Goal: Task Accomplishment & Management: Manage account settings

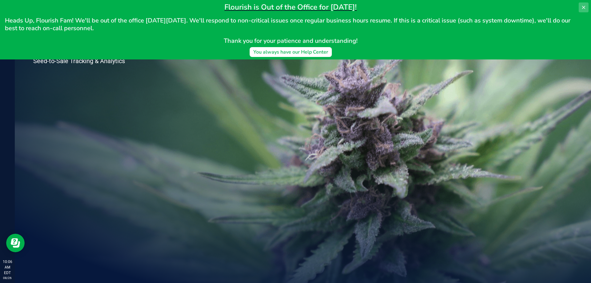
click at [585, 6] on icon at bounding box center [583, 7] width 5 height 5
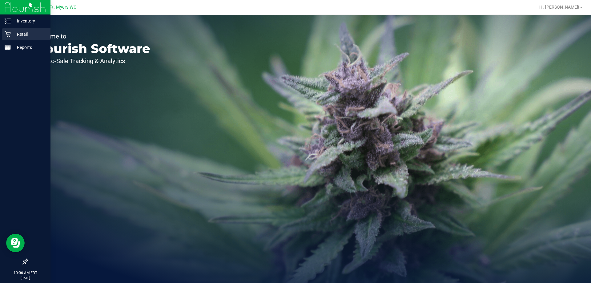
click at [19, 38] on p "Retail" at bounding box center [29, 33] width 37 height 7
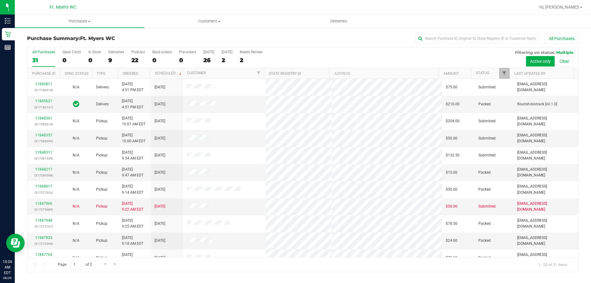
click at [505, 74] on span "Filter" at bounding box center [504, 73] width 5 height 5
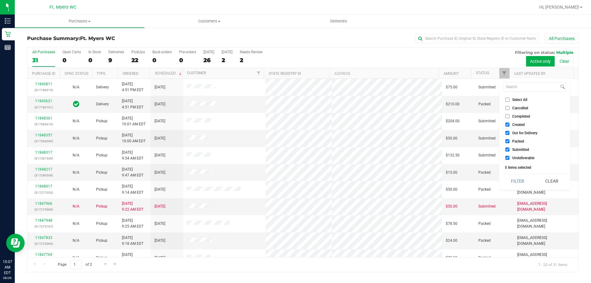
click at [508, 141] on input "Packed" at bounding box center [507, 141] width 4 height 4
checkbox input "false"
click at [517, 175] on button "Filter" at bounding box center [518, 181] width 30 height 14
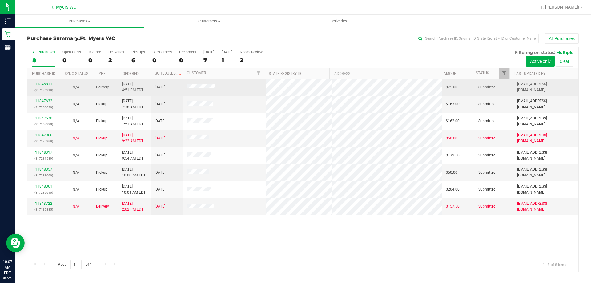
click at [47, 86] on div "11845811 (317186319)" at bounding box center [43, 87] width 25 height 12
click at [47, 82] on link "11845811" at bounding box center [43, 84] width 17 height 4
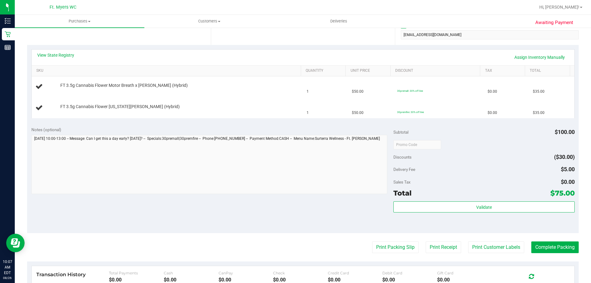
scroll to position [123, 0]
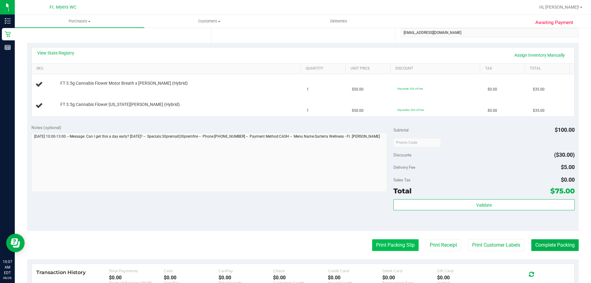
click at [397, 244] on button "Print Packing Slip" at bounding box center [395, 245] width 46 height 12
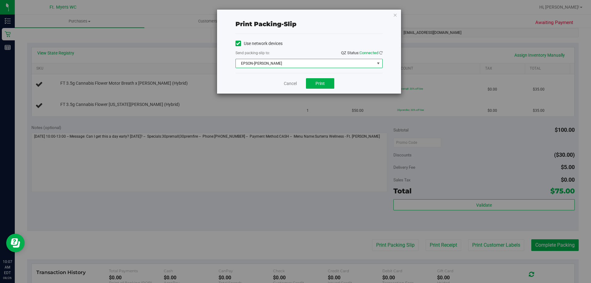
click at [318, 62] on span "EPSON-BEN-KING" at bounding box center [305, 63] width 139 height 9
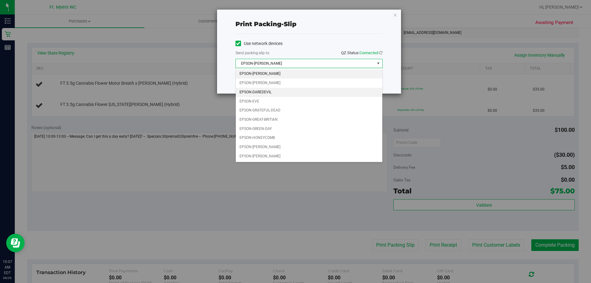
click at [299, 89] on li "EPSON-DAREDEVIL" at bounding box center [309, 92] width 147 height 9
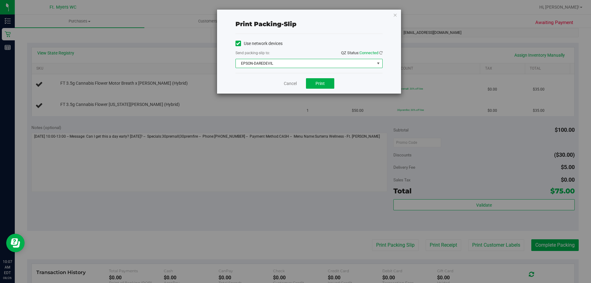
click at [395, 16] on icon "button" at bounding box center [395, 14] width 4 height 7
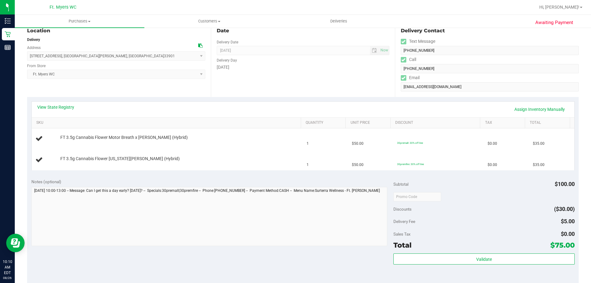
scroll to position [154, 0]
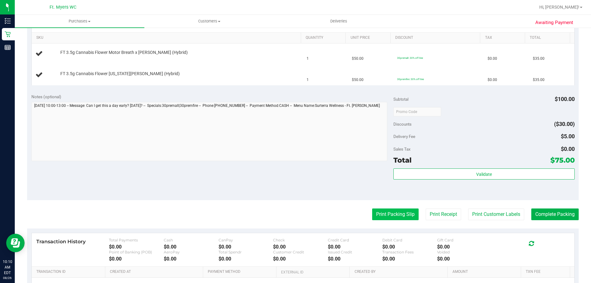
click at [390, 212] on button "Print Packing Slip" at bounding box center [395, 214] width 46 height 12
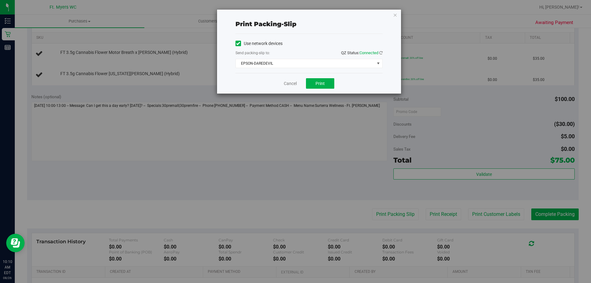
click at [331, 89] on div "Cancel Print" at bounding box center [308, 83] width 147 height 21
click at [323, 80] on button "Print" at bounding box center [320, 83] width 28 height 10
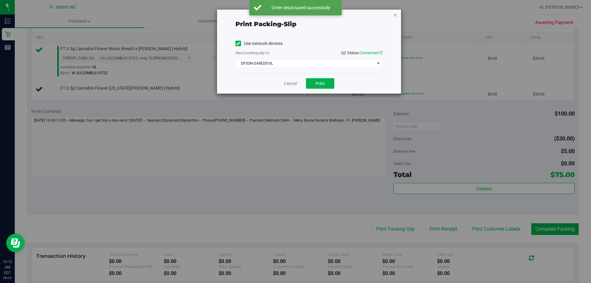
click at [393, 15] on icon "button" at bounding box center [395, 14] width 4 height 7
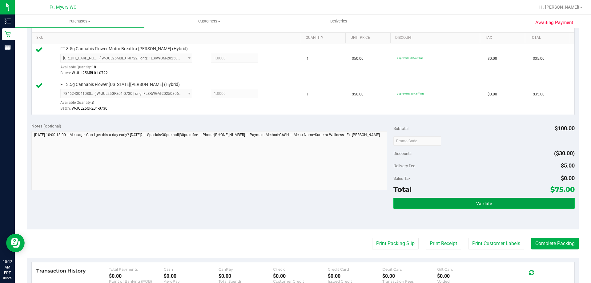
click at [454, 198] on button "Validate" at bounding box center [483, 203] width 181 height 11
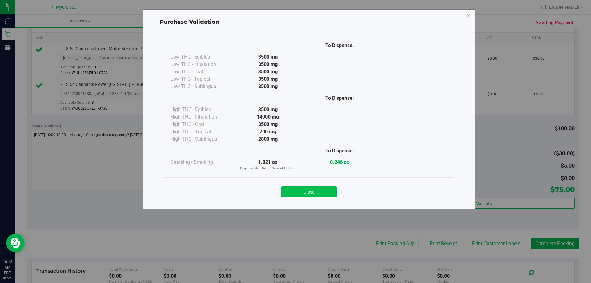
click at [330, 191] on button "Close" at bounding box center [309, 191] width 56 height 11
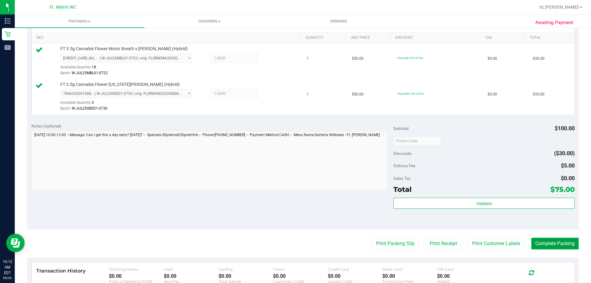
click at [550, 247] on button "Complete Packing" at bounding box center [554, 244] width 47 height 12
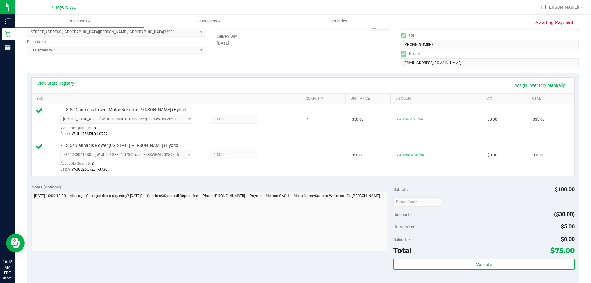
scroll to position [0, 0]
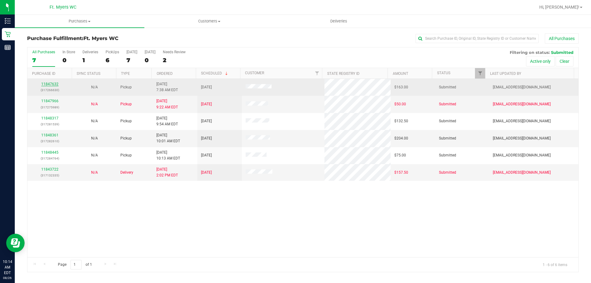
click at [47, 84] on link "11847632" at bounding box center [49, 84] width 17 height 4
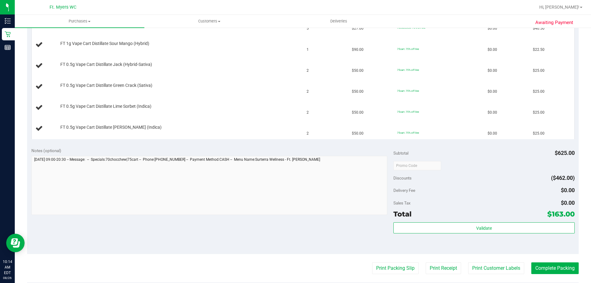
scroll to position [185, 0]
click at [381, 268] on button "Print Packing Slip" at bounding box center [395, 268] width 46 height 12
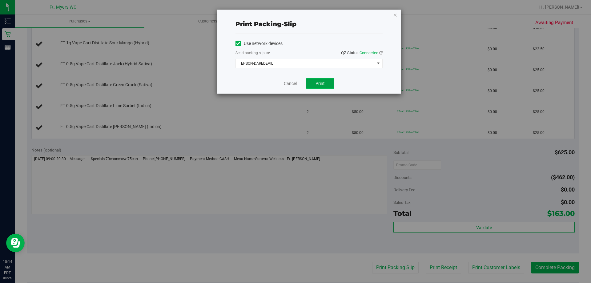
click at [325, 81] on button "Print" at bounding box center [320, 83] width 28 height 10
click at [397, 13] on icon "button" at bounding box center [395, 14] width 4 height 7
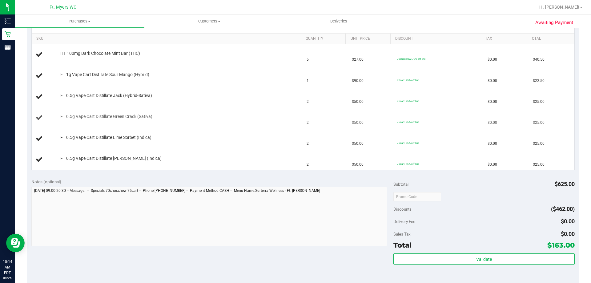
scroll to position [123, 0]
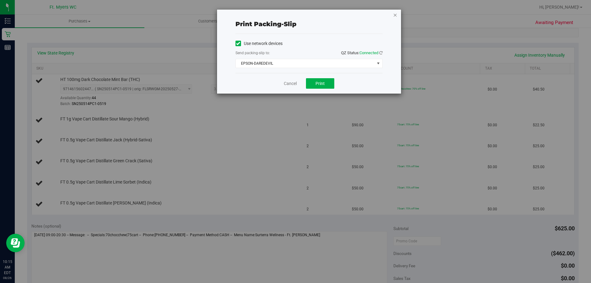
click at [394, 14] on icon "button" at bounding box center [395, 14] width 4 height 7
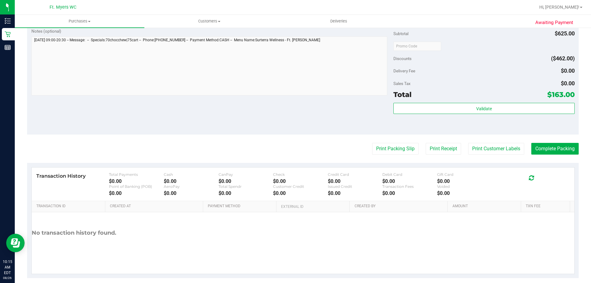
click at [229, 153] on div "Print Packing Slip Print Receipt Print Customer Labels Complete Packing" at bounding box center [303, 149] width 552 height 12
click at [318, 153] on div "Print Packing Slip Print Receipt Print Customer Labels Complete Packing" at bounding box center [303, 149] width 552 height 12
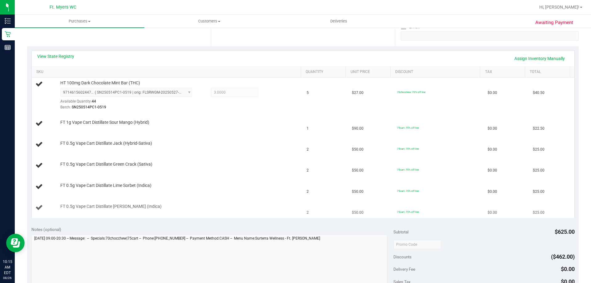
scroll to position [118, 0]
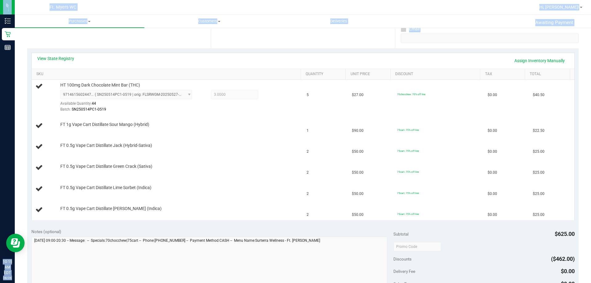
click at [262, 58] on div "View State Registry Assign Inventory Manually" at bounding box center [303, 60] width 532 height 10
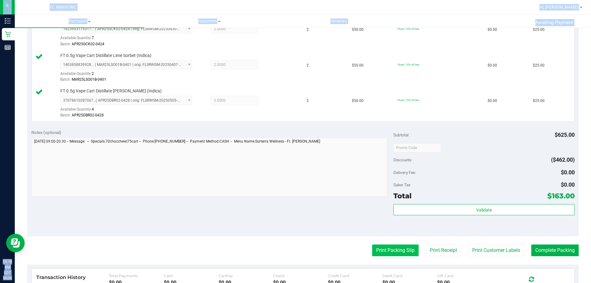
scroll to position [333, 0]
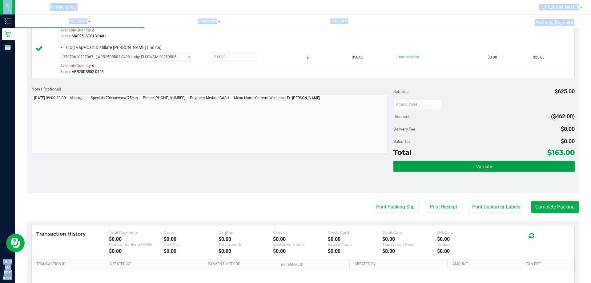
click at [479, 171] on button "Validate" at bounding box center [483, 166] width 181 height 11
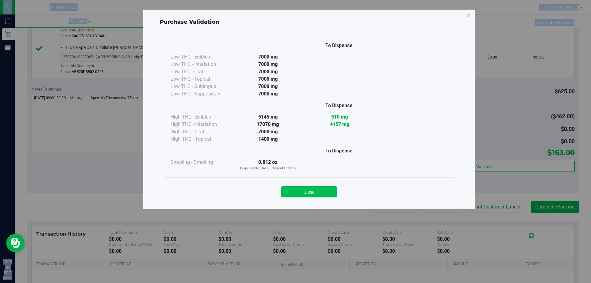
click at [308, 188] on button "Close" at bounding box center [309, 191] width 56 height 11
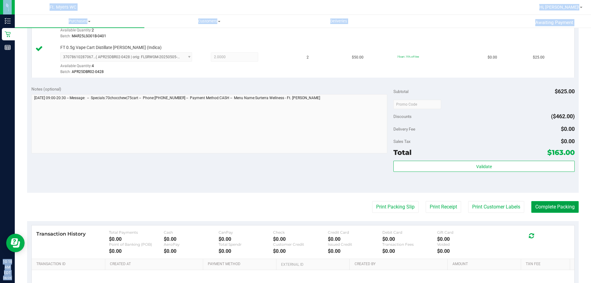
click at [557, 205] on button "Complete Packing" at bounding box center [554, 207] width 47 height 12
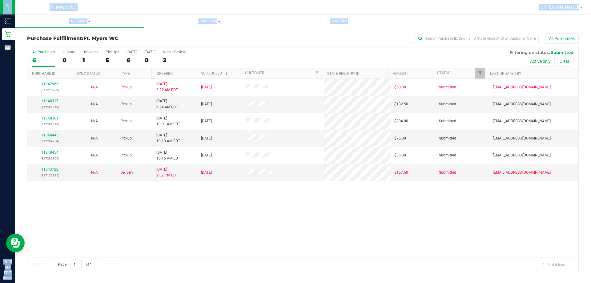
click at [396, 214] on div "11847966 (317275989) N/A Pickup 8/26/2025 9:22 AM EDT 8/26/2025 $50.00 Submitte…" at bounding box center [302, 168] width 551 height 178
click at [54, 99] on link "11848317" at bounding box center [49, 101] width 17 height 4
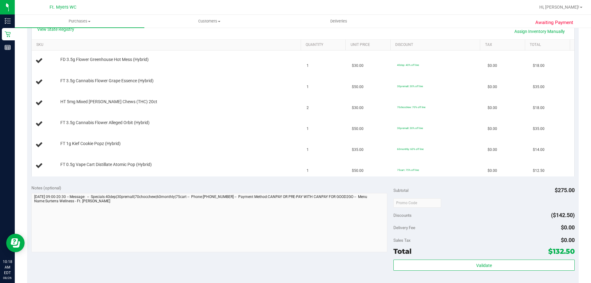
scroll to position [185, 0]
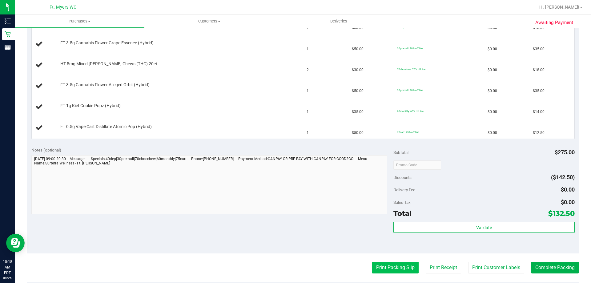
click at [380, 270] on button "Print Packing Slip" at bounding box center [395, 268] width 46 height 12
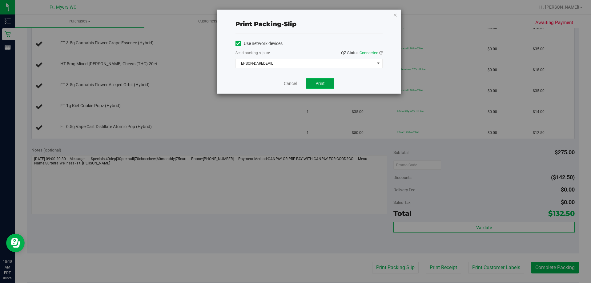
click at [312, 82] on button "Print" at bounding box center [320, 83] width 28 height 10
click at [395, 13] on icon "button" at bounding box center [395, 14] width 4 height 7
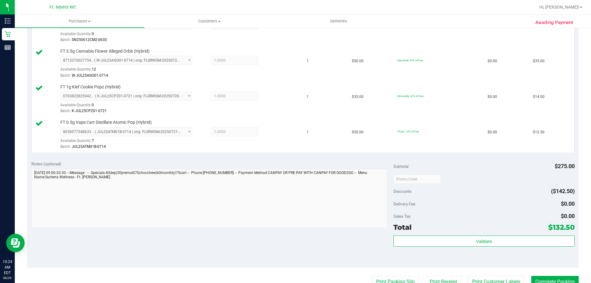
scroll to position [339, 0]
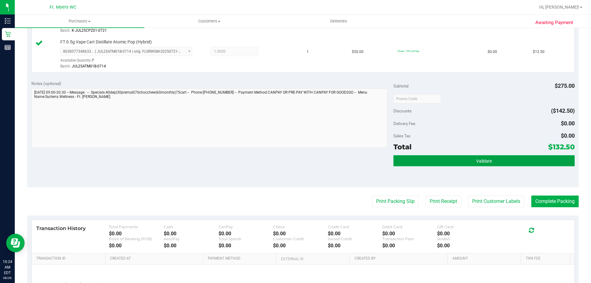
click at [464, 161] on button "Validate" at bounding box center [483, 160] width 181 height 11
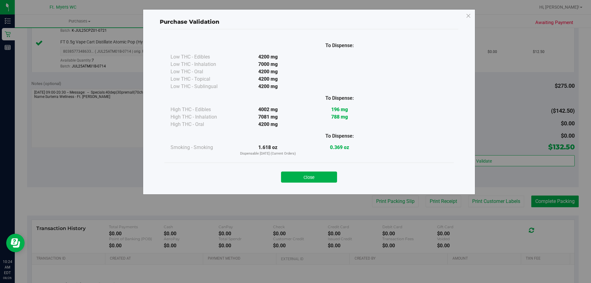
drag, startPoint x: 319, startPoint y: 168, endPoint x: 321, endPoint y: 171, distance: 3.7
click at [320, 169] on div "Close" at bounding box center [309, 174] width 280 height 15
click at [323, 177] on button "Close" at bounding box center [309, 176] width 56 height 11
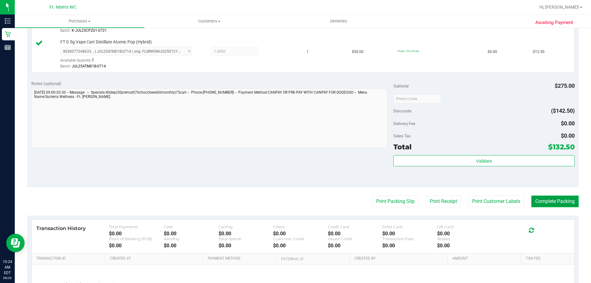
click at [562, 199] on button "Complete Packing" at bounding box center [554, 201] width 47 height 12
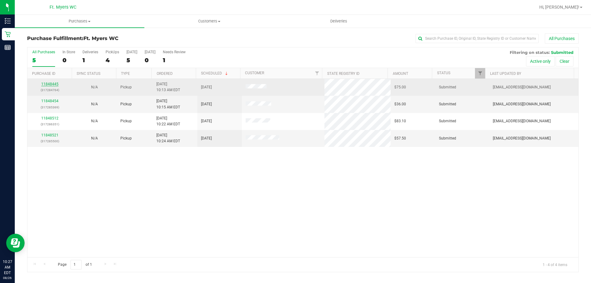
click at [52, 82] on link "11848445" at bounding box center [49, 84] width 17 height 4
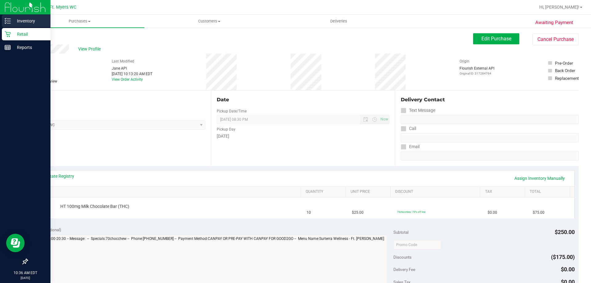
click at [35, 19] on p "Inventory" at bounding box center [29, 20] width 37 height 7
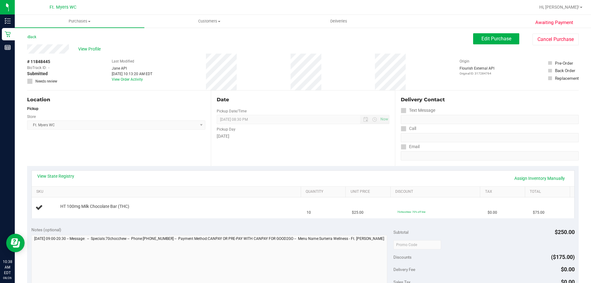
click at [245, 233] on div "Notes (optional)" at bounding box center [212, 261] width 362 height 69
click at [71, 206] on span "HT 100mg Milk Chocolate Bar (THC)" at bounding box center [94, 205] width 69 height 6
click at [74, 209] on link "Add Package" at bounding box center [71, 210] width 22 height 4
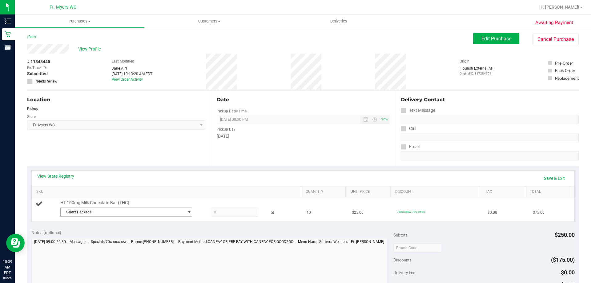
click at [176, 213] on span "Select Package" at bounding box center [122, 212] width 123 height 9
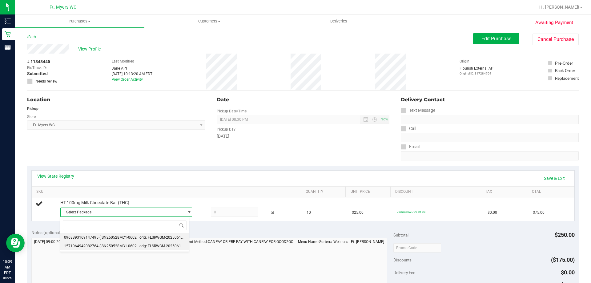
click at [151, 241] on li "0968393169147495 ( SN250528MC1-0602 | orig: FLSRWGM-20250611-120 )" at bounding box center [124, 237] width 129 height 9
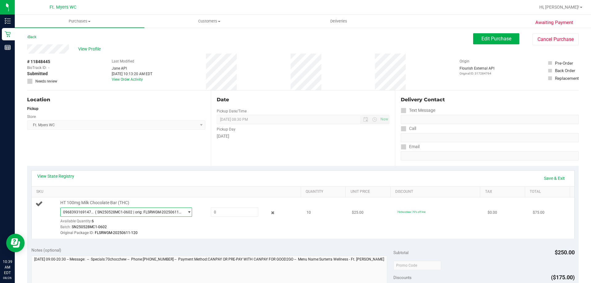
click at [144, 211] on span "( SN250528MC1-0602 | orig: FLSRWGM-20250611-120 )" at bounding box center [138, 212] width 86 height 4
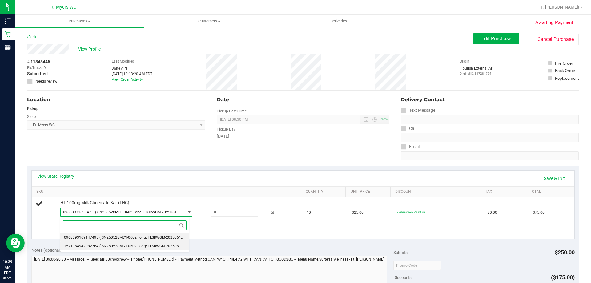
click at [124, 244] on span "( SN250528MC1-0602 | orig: FLSRWGM-20250611-069 )" at bounding box center [145, 246] width 93 height 4
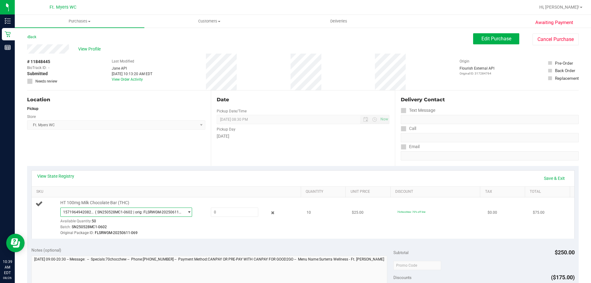
click at [155, 213] on span "( SN250528MC1-0602 | orig: FLSRWGM-20250611-069 )" at bounding box center [138, 212] width 86 height 4
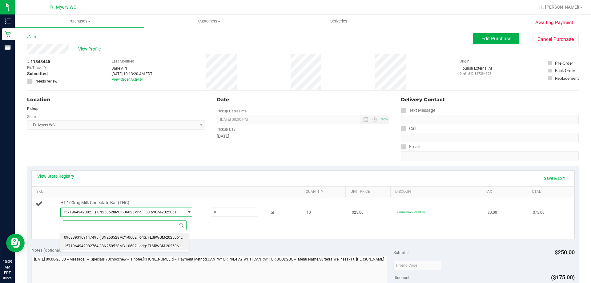
drag, startPoint x: 141, startPoint y: 237, endPoint x: 192, endPoint y: 222, distance: 54.0
click at [141, 237] on span "( SN250528MC1-0602 | orig: FLSRWGM-20250611-120 )" at bounding box center [145, 237] width 93 height 4
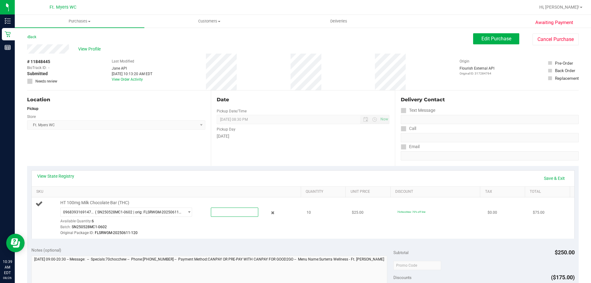
click at [222, 212] on span at bounding box center [234, 211] width 47 height 9
type input "6"
type input "6.0000"
click at [235, 235] on div "Original Package ID: FLSRWGM-20250611-120" at bounding box center [179, 233] width 238 height 6
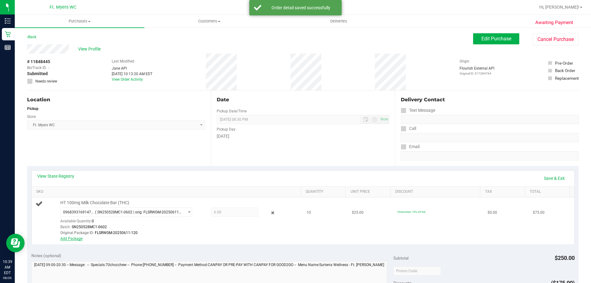
click at [71, 237] on link "Add Package" at bounding box center [71, 238] width 22 height 4
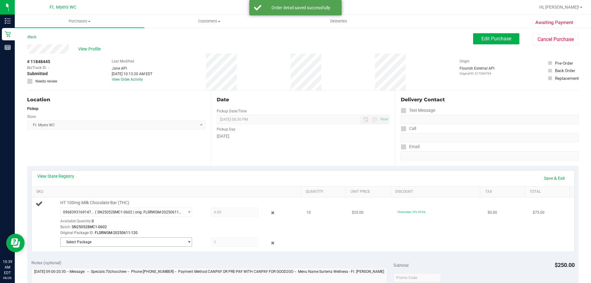
click at [118, 243] on span "Select Package" at bounding box center [122, 242] width 123 height 9
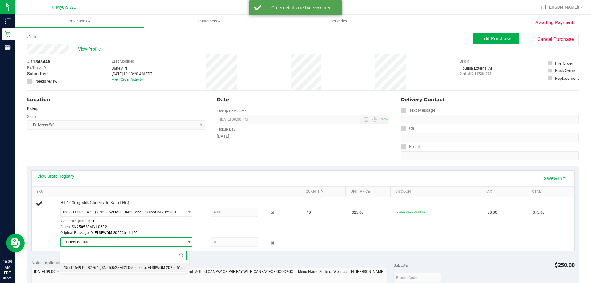
click at [147, 269] on span "( SN250528MC1-0602 | orig: FLSRWGM-20250611-069 )" at bounding box center [145, 267] width 93 height 4
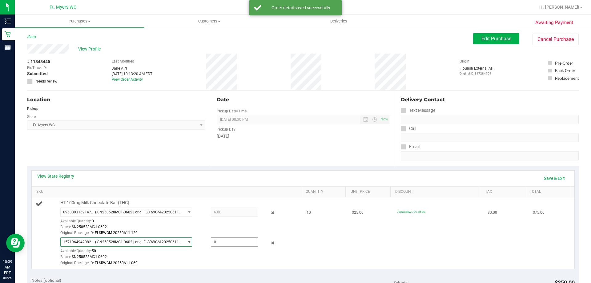
click at [237, 243] on span at bounding box center [234, 241] width 47 height 9
type input "4"
type input "4.0000"
click at [231, 255] on div "Batch: SN250528MC1-0602" at bounding box center [179, 257] width 238 height 6
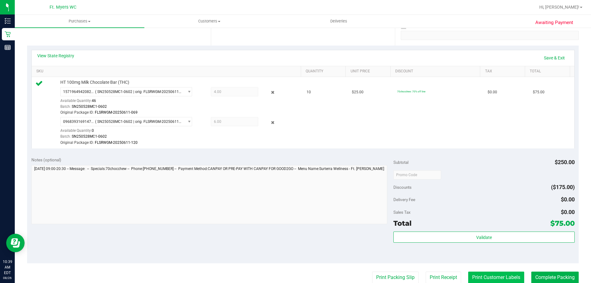
scroll to position [215, 0]
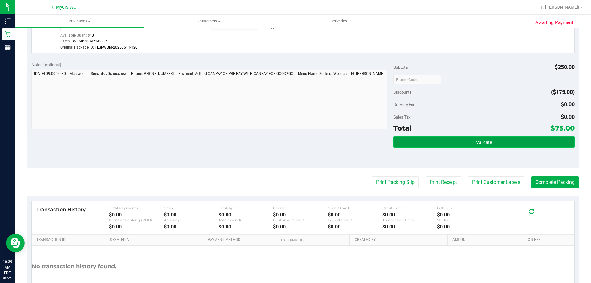
click at [476, 141] on span "Validate" at bounding box center [484, 142] width 16 height 5
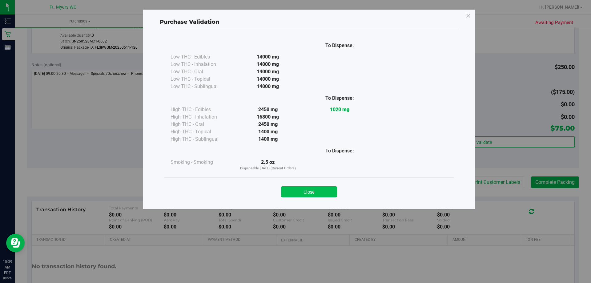
click at [321, 187] on button "Close" at bounding box center [309, 191] width 56 height 11
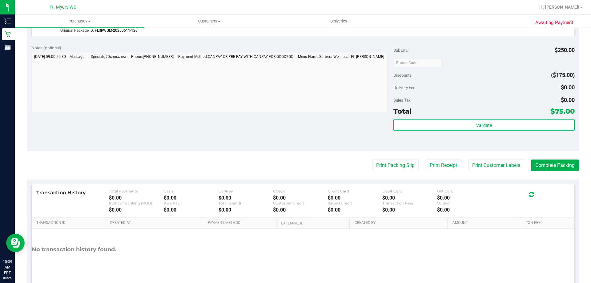
scroll to position [246, 0]
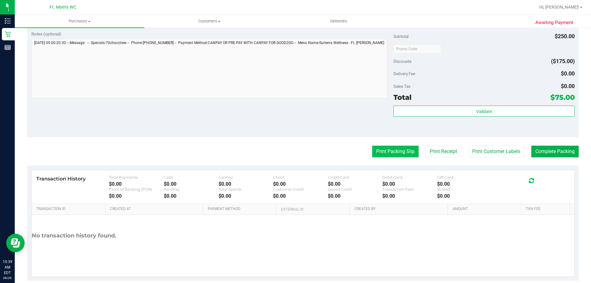
click at [391, 155] on button "Print Packing Slip" at bounding box center [395, 152] width 46 height 12
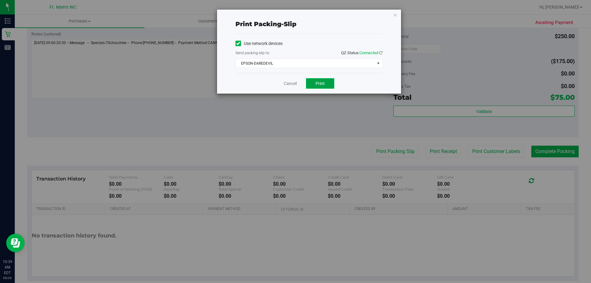
click at [327, 84] on button "Print" at bounding box center [320, 83] width 28 height 10
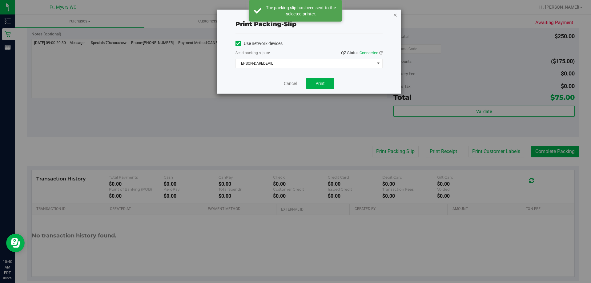
click at [396, 16] on icon "button" at bounding box center [395, 14] width 4 height 7
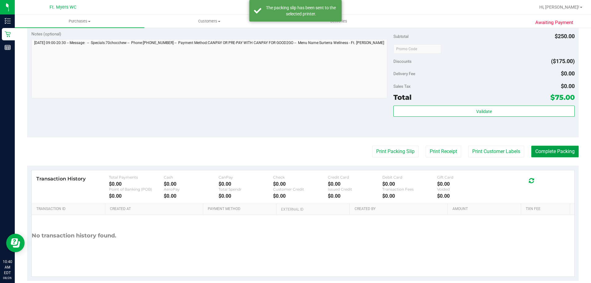
click at [537, 149] on button "Complete Packing" at bounding box center [554, 152] width 47 height 12
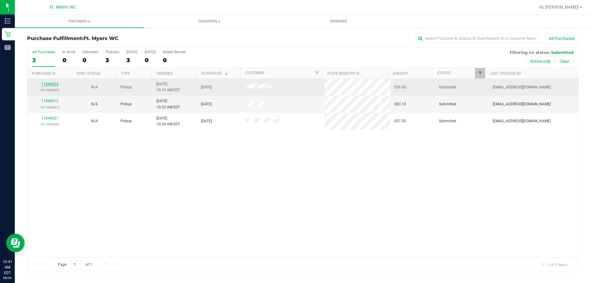
click at [53, 85] on link "11848454" at bounding box center [49, 84] width 17 height 4
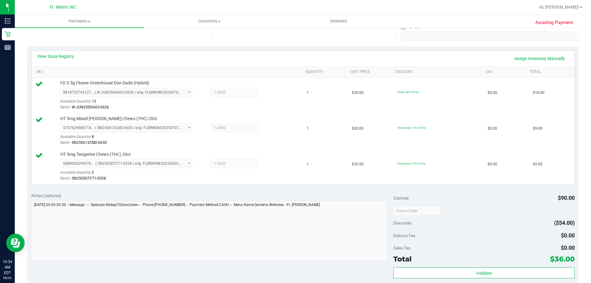
scroll to position [154, 0]
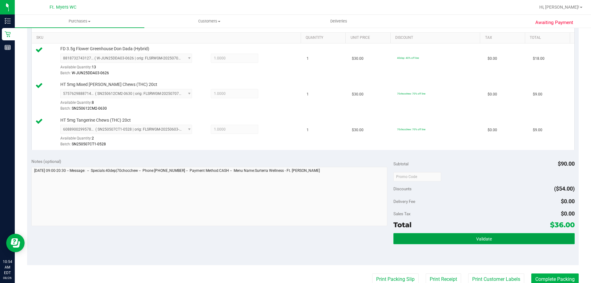
click at [445, 239] on button "Validate" at bounding box center [483, 238] width 181 height 11
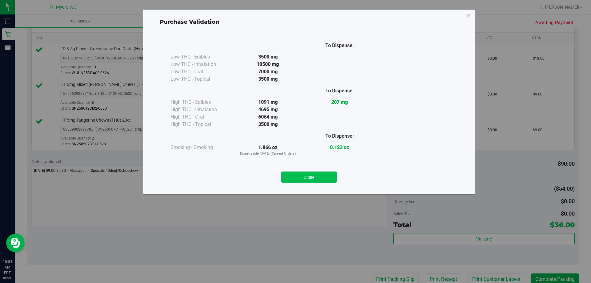
click at [330, 177] on button "Close" at bounding box center [309, 176] width 56 height 11
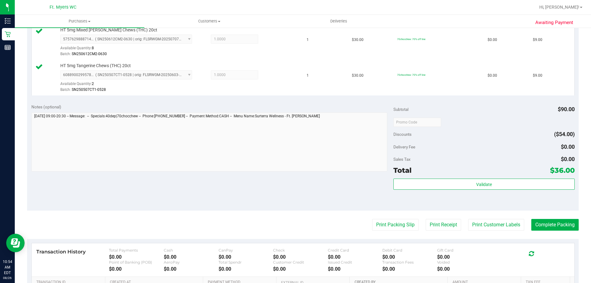
scroll to position [277, 0]
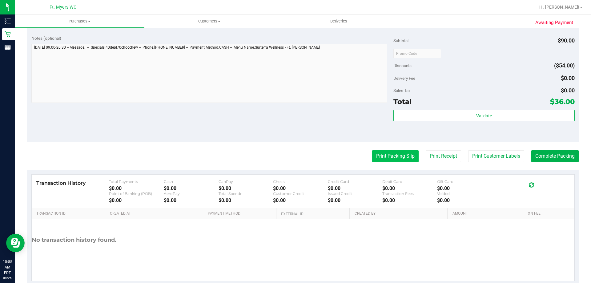
click at [386, 152] on button "Print Packing Slip" at bounding box center [395, 156] width 46 height 12
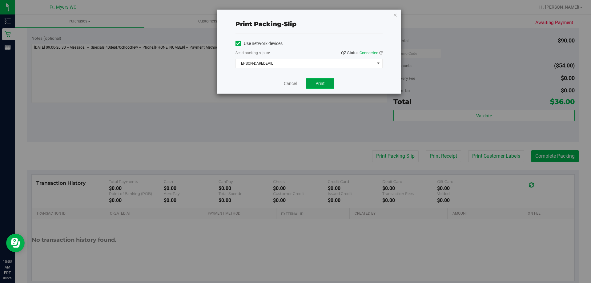
click at [313, 83] on button "Print" at bounding box center [320, 83] width 28 height 10
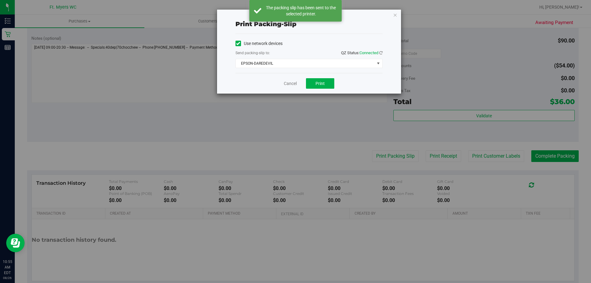
drag, startPoint x: 395, startPoint y: 16, endPoint x: 399, endPoint y: 17, distance: 3.6
click at [396, 16] on icon "button" at bounding box center [395, 14] width 4 height 7
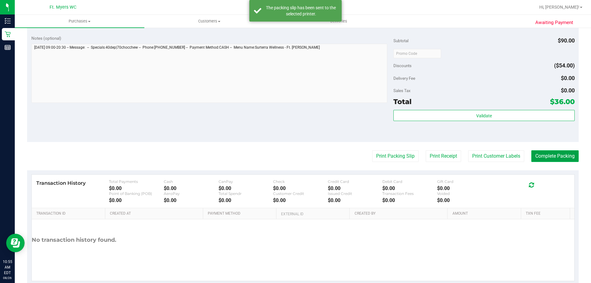
click at [553, 159] on button "Complete Packing" at bounding box center [554, 156] width 47 height 12
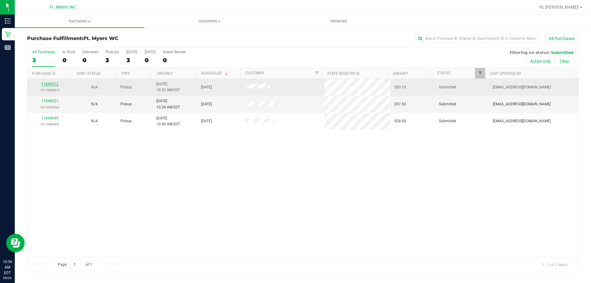
click at [48, 85] on link "11848512" at bounding box center [49, 84] width 17 height 4
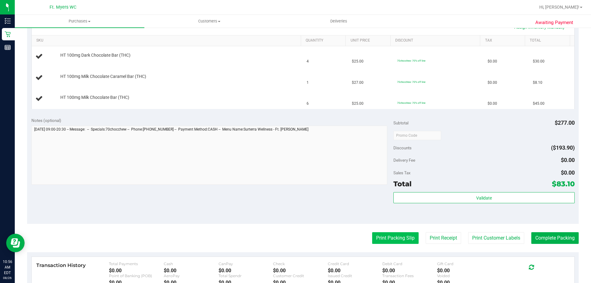
scroll to position [185, 0]
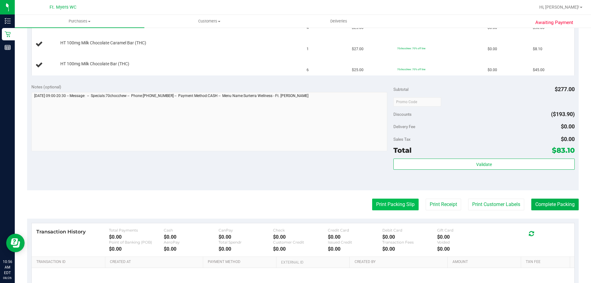
click at [394, 205] on button "Print Packing Slip" at bounding box center [395, 205] width 46 height 12
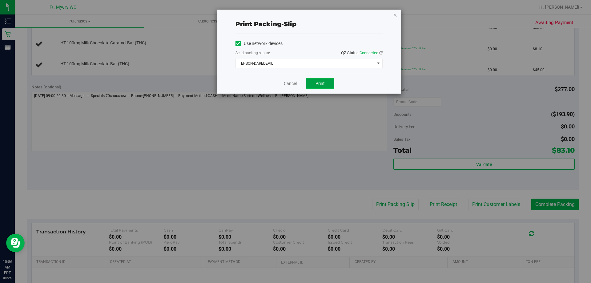
click at [325, 85] on button "Print" at bounding box center [320, 83] width 28 height 10
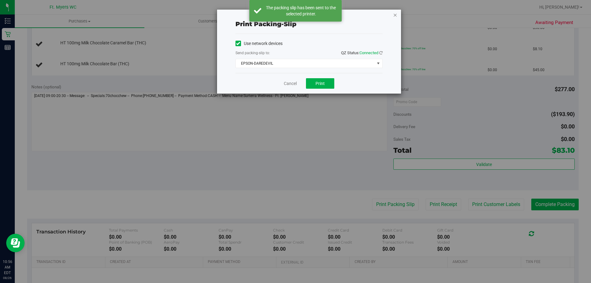
click at [396, 13] on icon "button" at bounding box center [395, 14] width 4 height 7
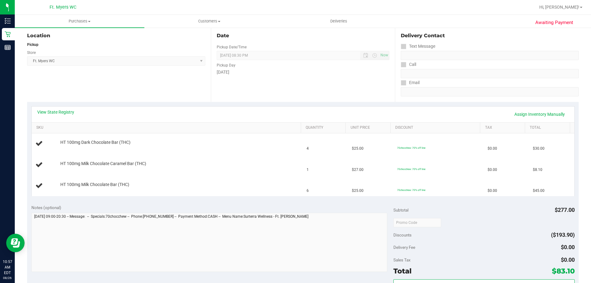
scroll to position [123, 0]
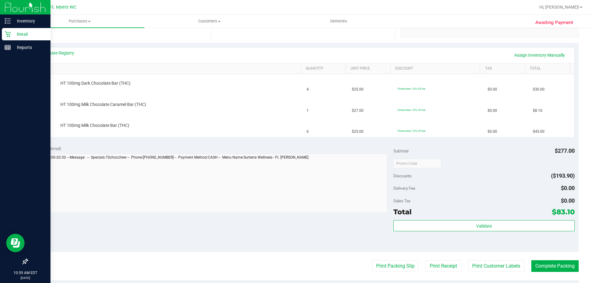
click at [30, 29] on div "Retail" at bounding box center [26, 34] width 49 height 12
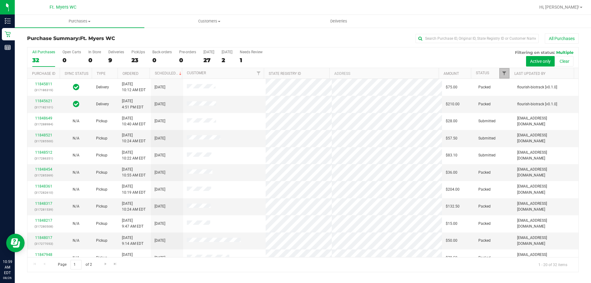
click at [506, 76] on span "Filter" at bounding box center [504, 73] width 5 height 5
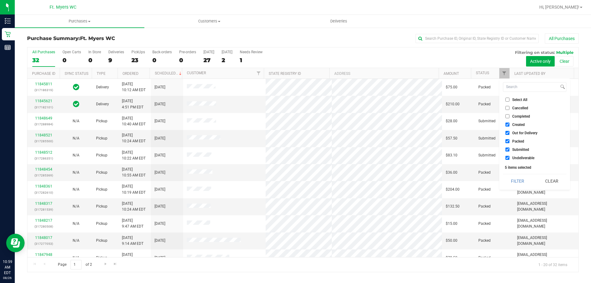
click at [505, 142] on input "Packed" at bounding box center [507, 141] width 4 height 4
click at [508, 178] on button "Filter" at bounding box center [518, 181] width 30 height 14
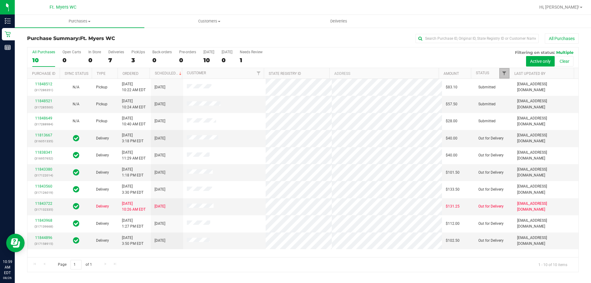
click at [504, 73] on span "Filter" at bounding box center [504, 73] width 5 height 5
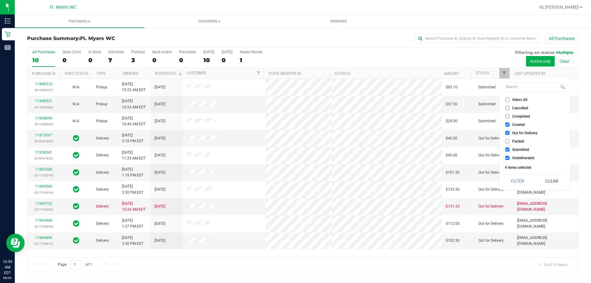
click at [508, 142] on input "Packed" at bounding box center [507, 141] width 4 height 4
checkbox input "true"
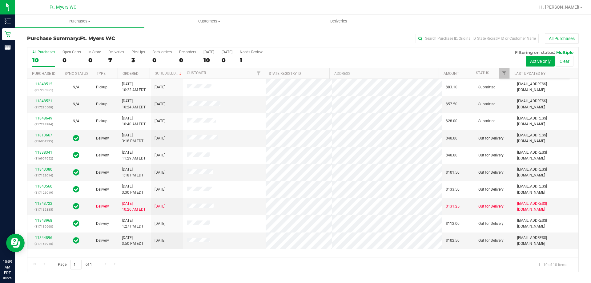
click at [478, 56] on div "All Purchases 10 Open Carts 0 In Store 0 Deliveries 7 PickUps 3 Back-orders 0 P…" at bounding box center [302, 57] width 551 height 21
click at [506, 75] on span "Filter" at bounding box center [504, 73] width 5 height 5
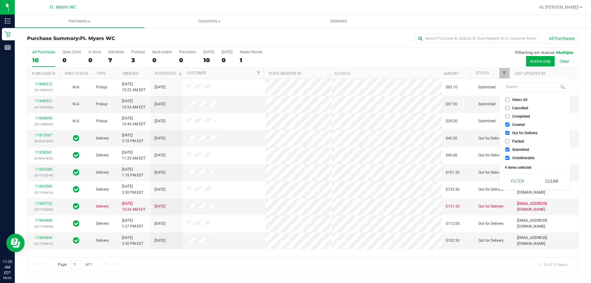
click at [460, 50] on div "All Purchases 10 Open Carts 0 In Store 0 Deliveries 7 PickUps 3 Back-orders 0 P…" at bounding box center [302, 49] width 551 height 5
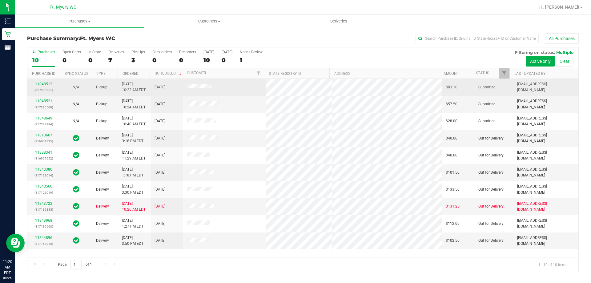
click at [50, 84] on link "11848512" at bounding box center [43, 84] width 17 height 4
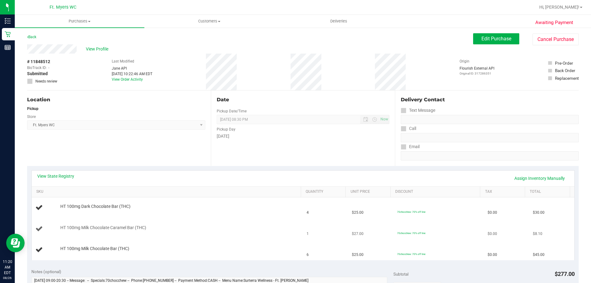
scroll to position [62, 0]
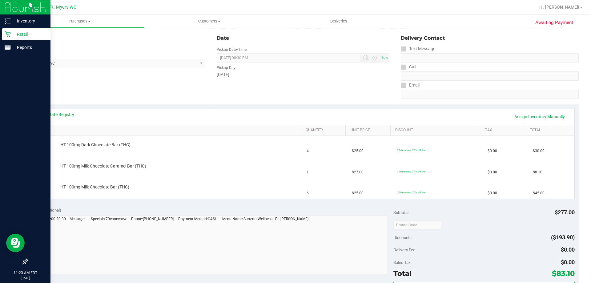
click at [13, 34] on p "Retail" at bounding box center [29, 33] width 37 height 7
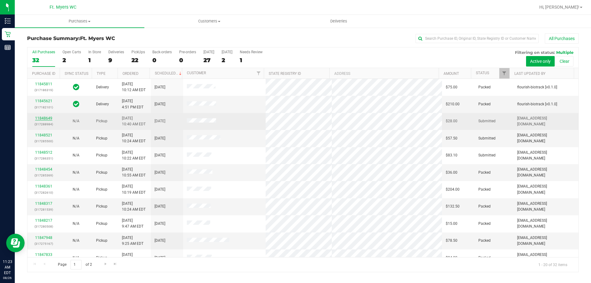
click at [49, 117] on link "11848649" at bounding box center [43, 118] width 17 height 4
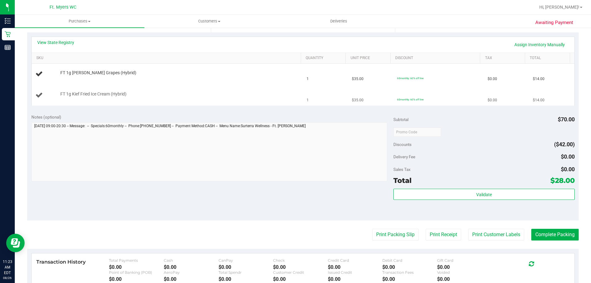
scroll to position [123, 0]
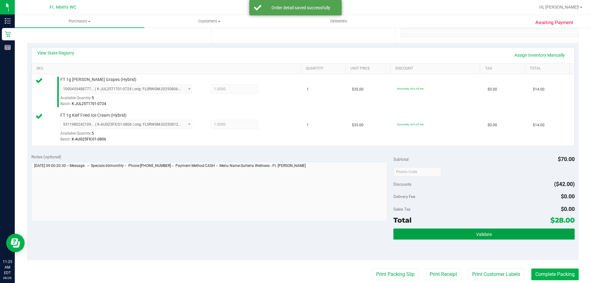
click at [450, 238] on button "Validate" at bounding box center [483, 233] width 181 height 11
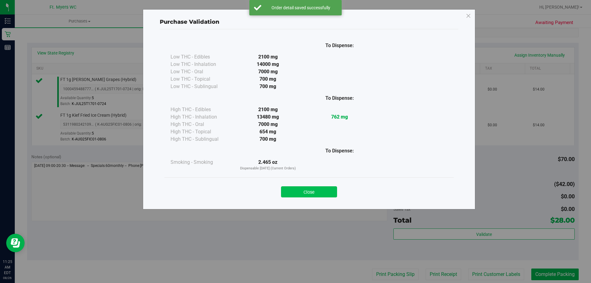
click at [319, 197] on button "Close" at bounding box center [309, 191] width 56 height 11
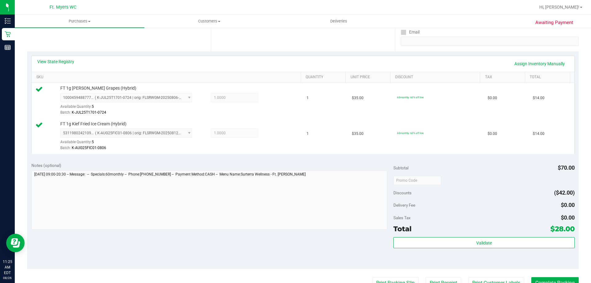
scroll to position [185, 0]
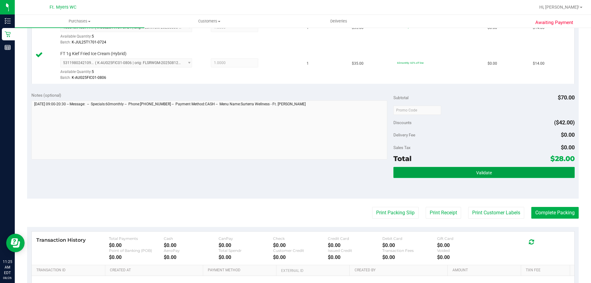
click at [484, 176] on button "Validate" at bounding box center [483, 172] width 181 height 11
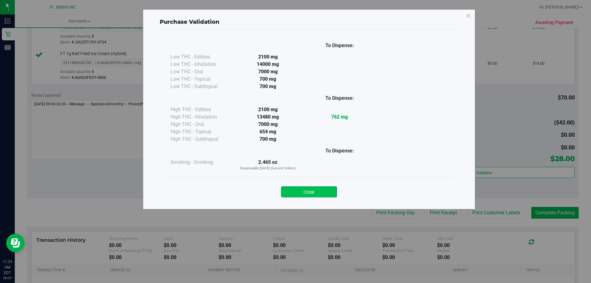
click at [292, 190] on button "Close" at bounding box center [309, 191] width 56 height 11
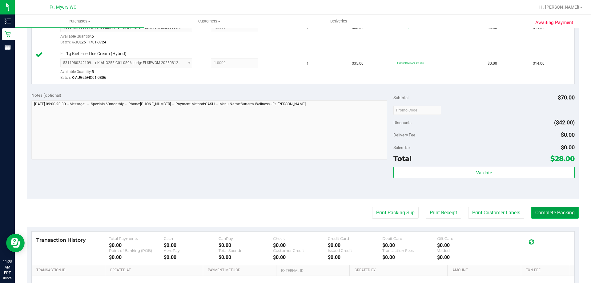
click at [533, 211] on button "Complete Packing" at bounding box center [554, 213] width 47 height 12
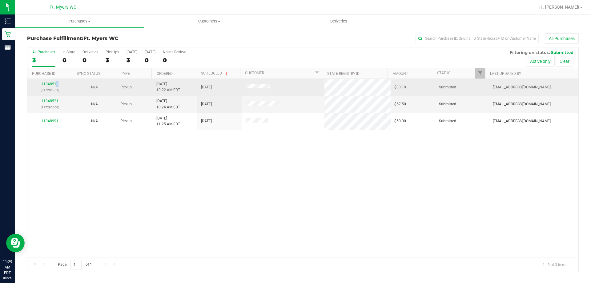
click at [57, 87] on div "11848512 (317286351)" at bounding box center [49, 87] width 37 height 12
click at [53, 84] on link "11848512" at bounding box center [49, 84] width 17 height 4
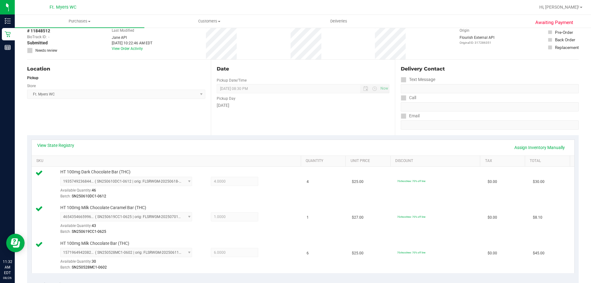
scroll to position [185, 0]
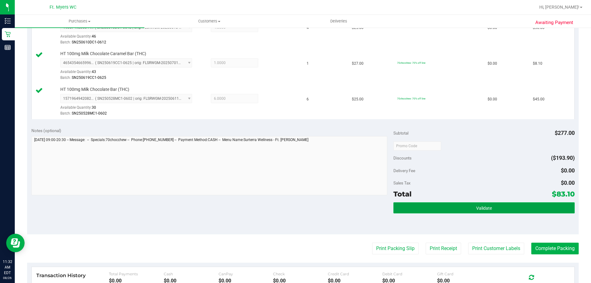
click at [438, 211] on button "Validate" at bounding box center [483, 207] width 181 height 11
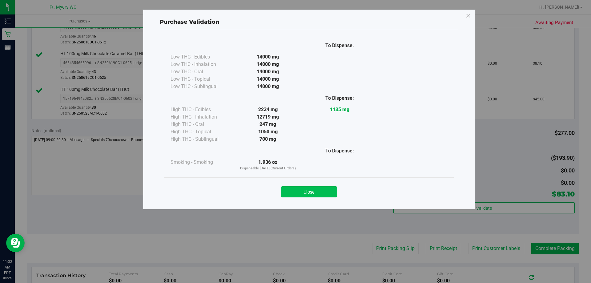
click at [316, 193] on button "Close" at bounding box center [309, 191] width 56 height 11
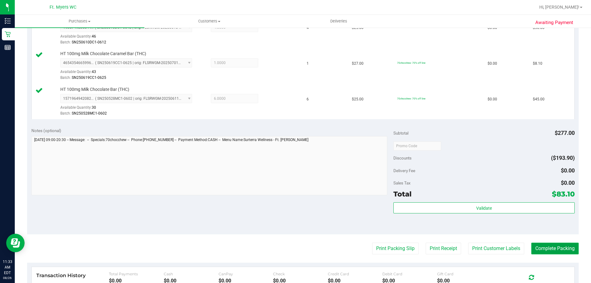
click at [554, 247] on button "Complete Packing" at bounding box center [554, 249] width 47 height 12
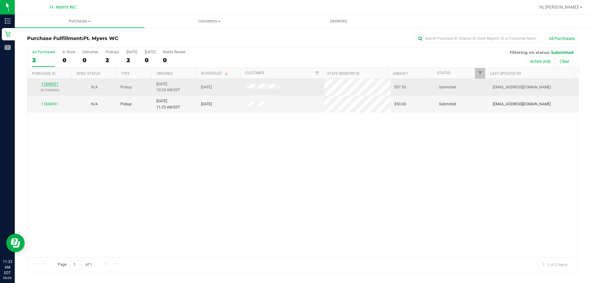
click at [51, 85] on link "11848521" at bounding box center [49, 84] width 17 height 4
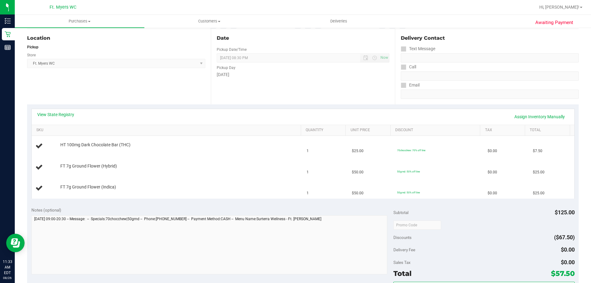
scroll to position [185, 0]
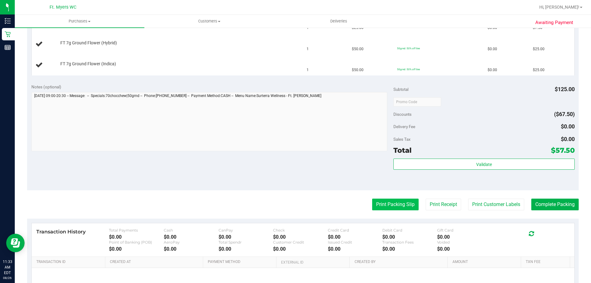
click at [385, 207] on button "Print Packing Slip" at bounding box center [395, 205] width 46 height 12
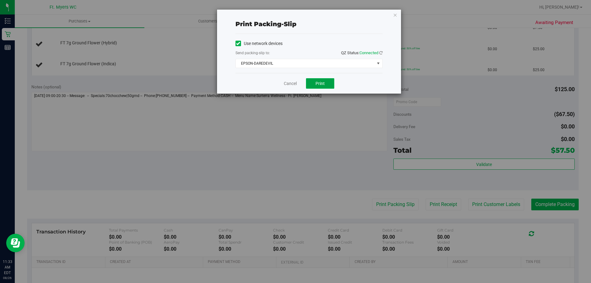
click at [319, 86] on button "Print" at bounding box center [320, 83] width 28 height 10
click at [396, 16] on icon "button" at bounding box center [395, 14] width 4 height 7
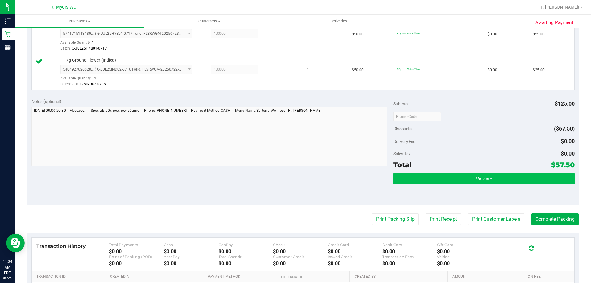
scroll to position [215, 0]
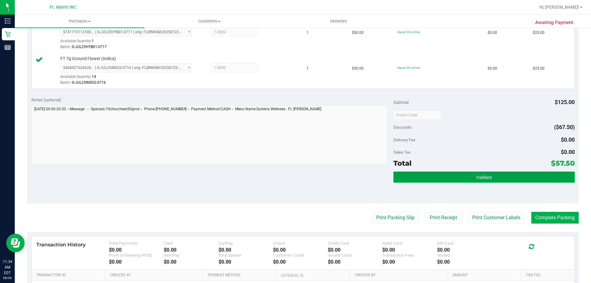
click at [485, 175] on span "Validate" at bounding box center [484, 177] width 16 height 5
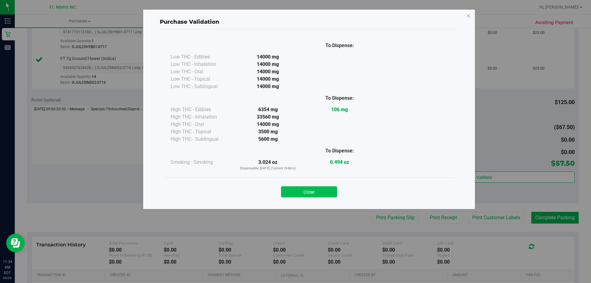
click at [301, 195] on button "Close" at bounding box center [309, 191] width 56 height 11
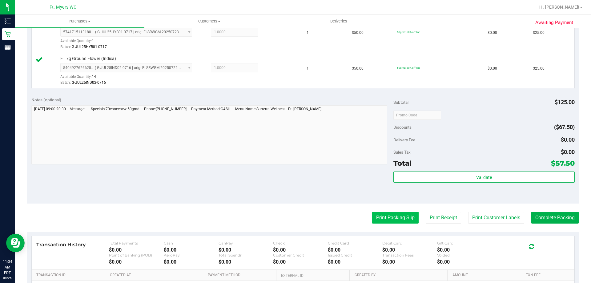
click at [390, 214] on button "Print Packing Slip" at bounding box center [395, 218] width 46 height 12
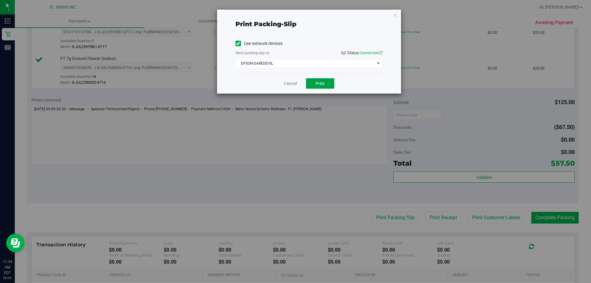
click at [327, 79] on button "Print" at bounding box center [320, 83] width 28 height 10
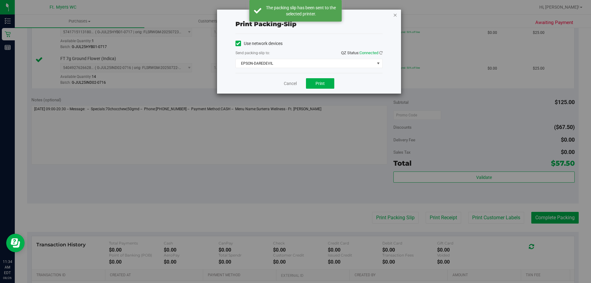
click at [395, 17] on icon "button" at bounding box center [395, 14] width 4 height 7
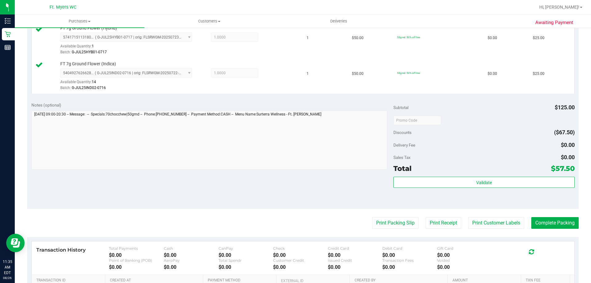
scroll to position [199, 0]
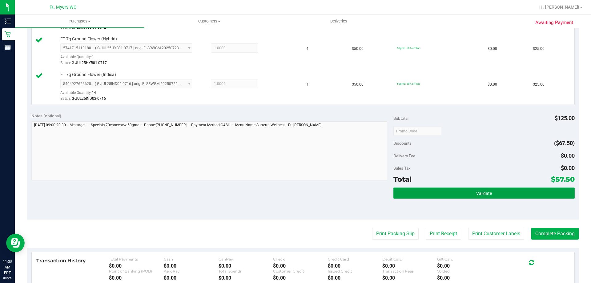
click at [532, 195] on button "Validate" at bounding box center [483, 192] width 181 height 11
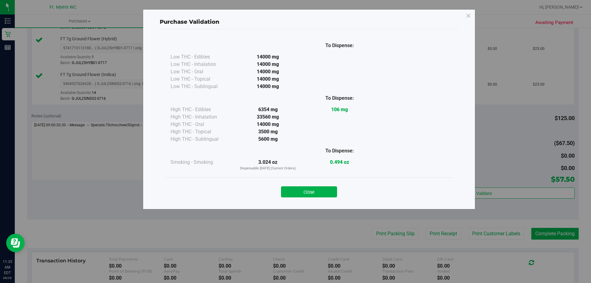
drag, startPoint x: 327, startPoint y: 189, endPoint x: 372, endPoint y: 187, distance: 45.3
click at [327, 190] on button "Close" at bounding box center [309, 191] width 56 height 11
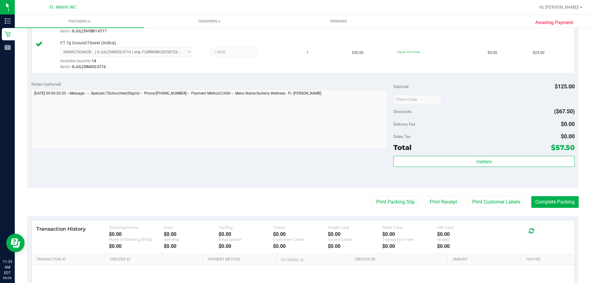
scroll to position [261, 0]
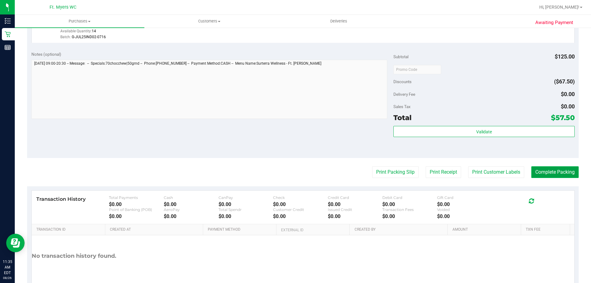
click at [535, 171] on button "Complete Packing" at bounding box center [554, 172] width 47 height 12
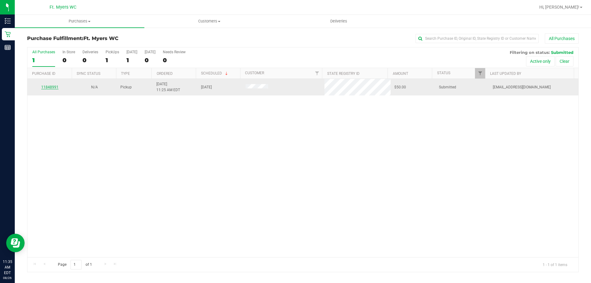
click at [54, 88] on link "11848991" at bounding box center [49, 87] width 17 height 4
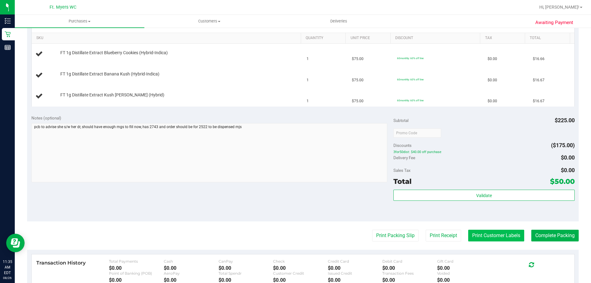
scroll to position [154, 0]
click at [411, 234] on button "Print Packing Slip" at bounding box center [395, 235] width 46 height 12
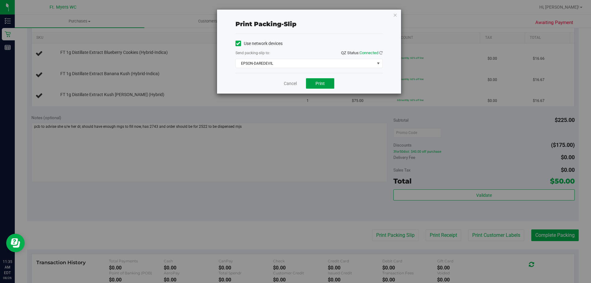
click at [319, 86] on button "Print" at bounding box center [320, 83] width 28 height 10
drag, startPoint x: 396, startPoint y: 17, endPoint x: 399, endPoint y: 71, distance: 54.0
click at [397, 18] on icon "button" at bounding box center [395, 14] width 4 height 7
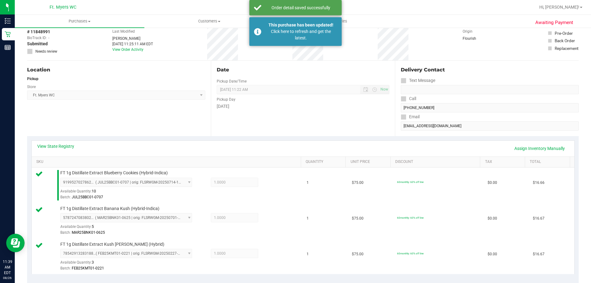
scroll to position [0, 0]
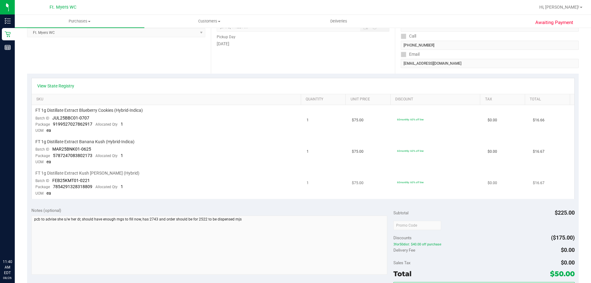
scroll to position [185, 0]
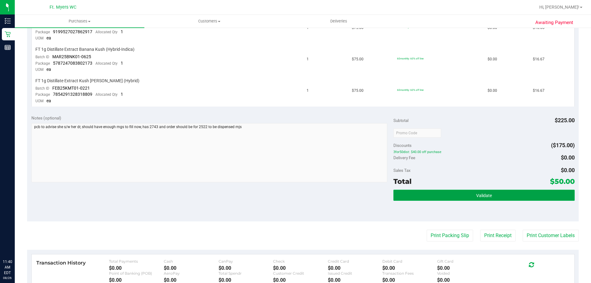
click at [450, 198] on button "Validate" at bounding box center [483, 195] width 181 height 11
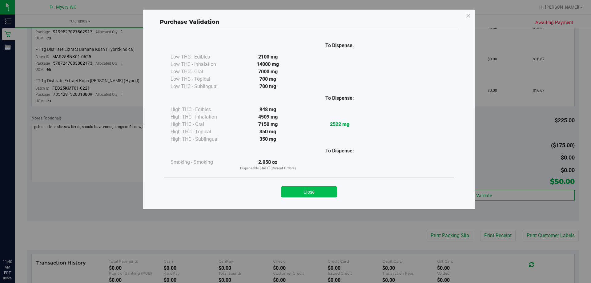
click at [320, 191] on button "Close" at bounding box center [309, 191] width 56 height 11
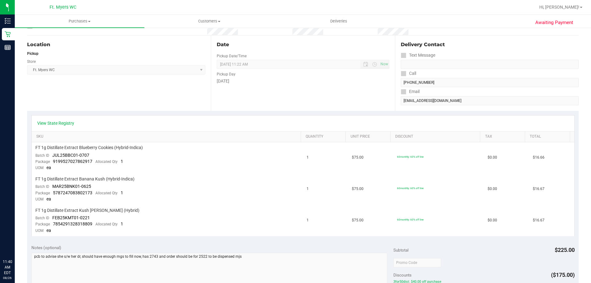
scroll to position [0, 0]
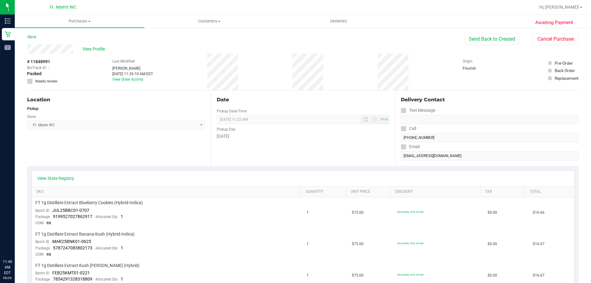
click at [57, 183] on div "View State Registry" at bounding box center [303, 179] width 543 height 16
click at [58, 179] on link "View State Registry" at bounding box center [55, 178] width 37 height 6
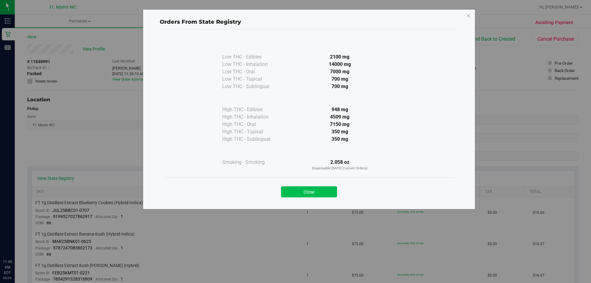
click at [314, 190] on button "Close" at bounding box center [309, 191] width 56 height 11
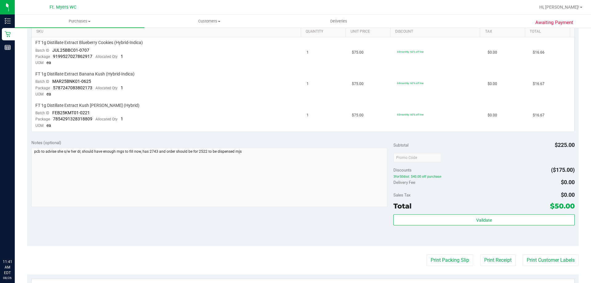
scroll to position [246, 0]
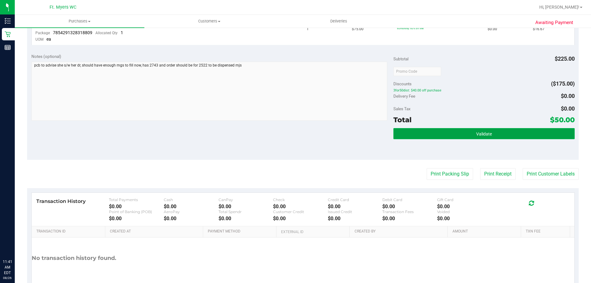
click at [448, 132] on button "Validate" at bounding box center [483, 133] width 181 height 11
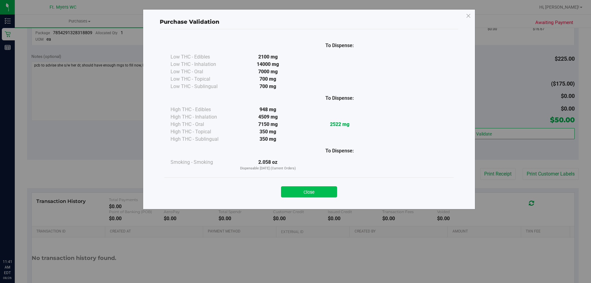
click at [324, 195] on button "Close" at bounding box center [309, 191] width 56 height 11
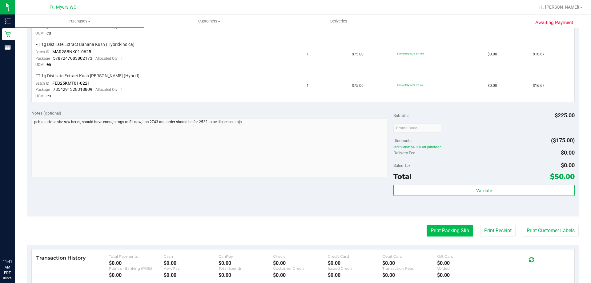
scroll to position [240, 0]
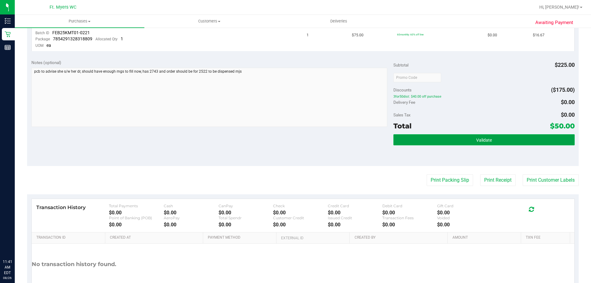
click at [487, 137] on button "Validate" at bounding box center [483, 139] width 181 height 11
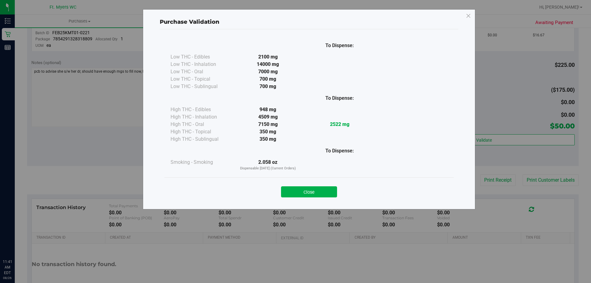
click at [327, 187] on button "Close" at bounding box center [309, 191] width 56 height 11
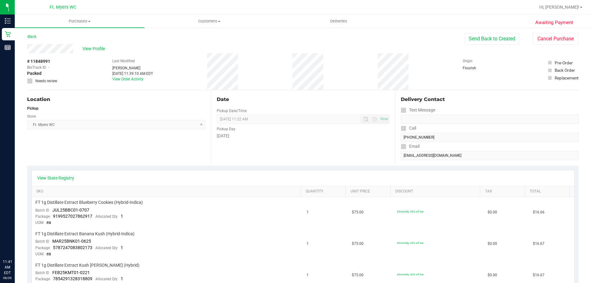
scroll to position [0, 0]
